Goal: Check status: Check status

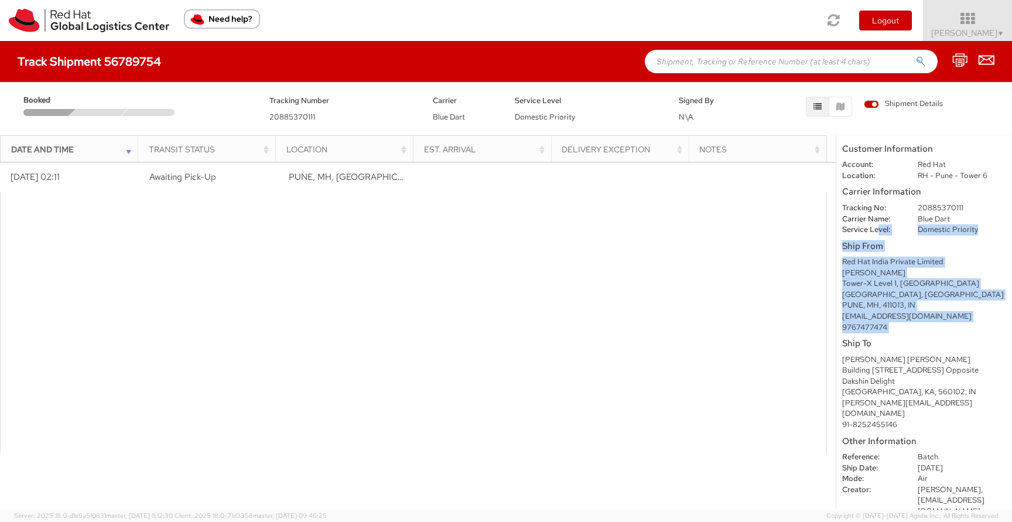
drag, startPoint x: 842, startPoint y: 341, endPoint x: 879, endPoint y: 230, distance: 117.4
click at [879, 230] on shipment-details "Customer Information Account: Red Hat Location: RH - Pune - Tower 6 Carrier Inf…" at bounding box center [924, 322] width 176 height 374
click at [879, 244] on h5 "Ship From" at bounding box center [924, 246] width 164 height 10
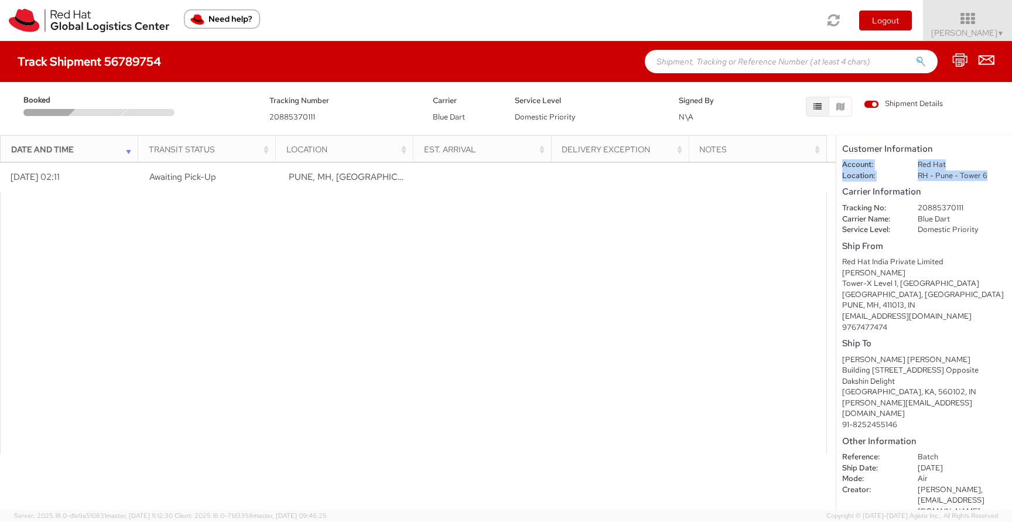
drag, startPoint x: 842, startPoint y: 163, endPoint x: 985, endPoint y: 173, distance: 143.8
click at [985, 173] on dl "Account: Red Hat Location: RH - Pune - Tower 6" at bounding box center [924, 170] width 182 height 22
click at [611, 386] on div at bounding box center [413, 323] width 827 height 262
click at [228, 23] on img "Need help?" at bounding box center [222, 18] width 76 height 19
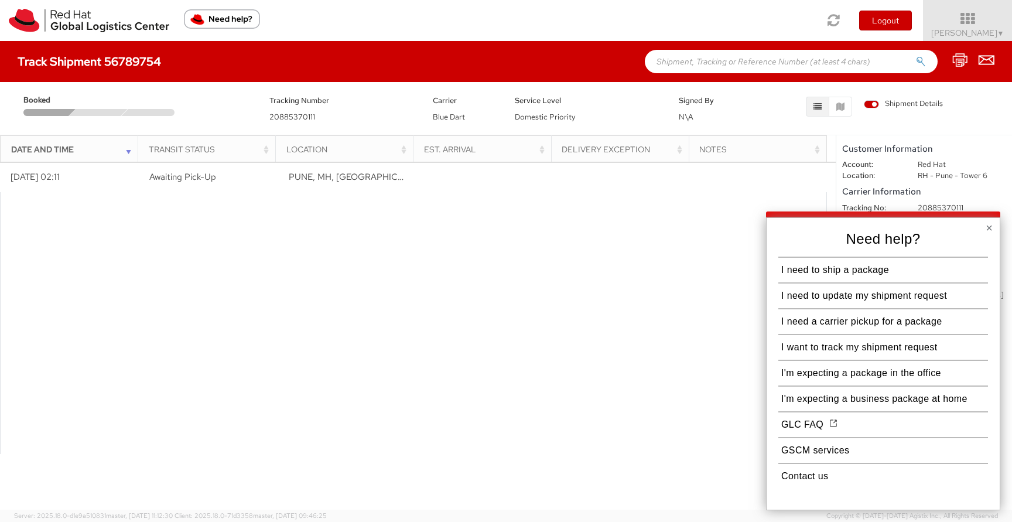
click at [988, 231] on button "×" at bounding box center [988, 228] width 7 height 12
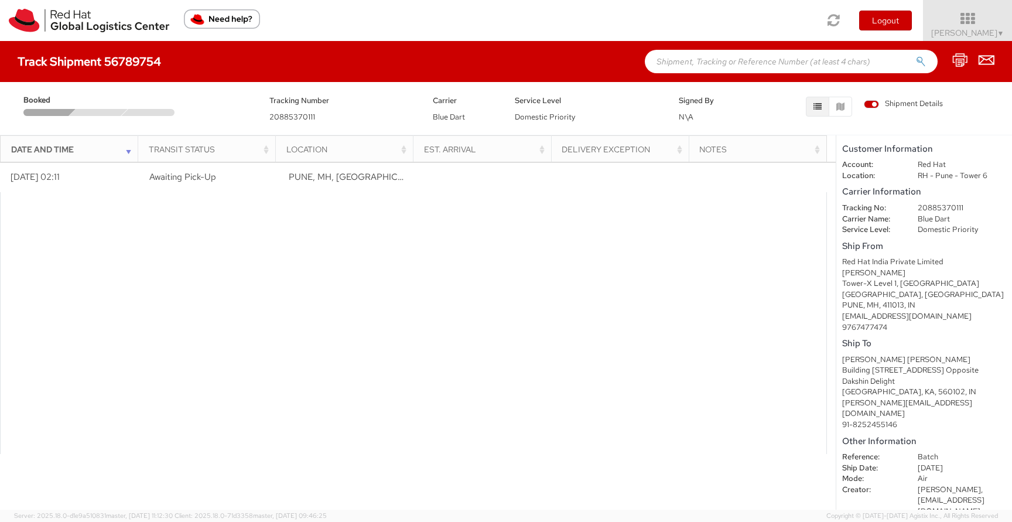
click at [549, 280] on div at bounding box center [413, 323] width 827 height 262
